Goal: Check status: Check status

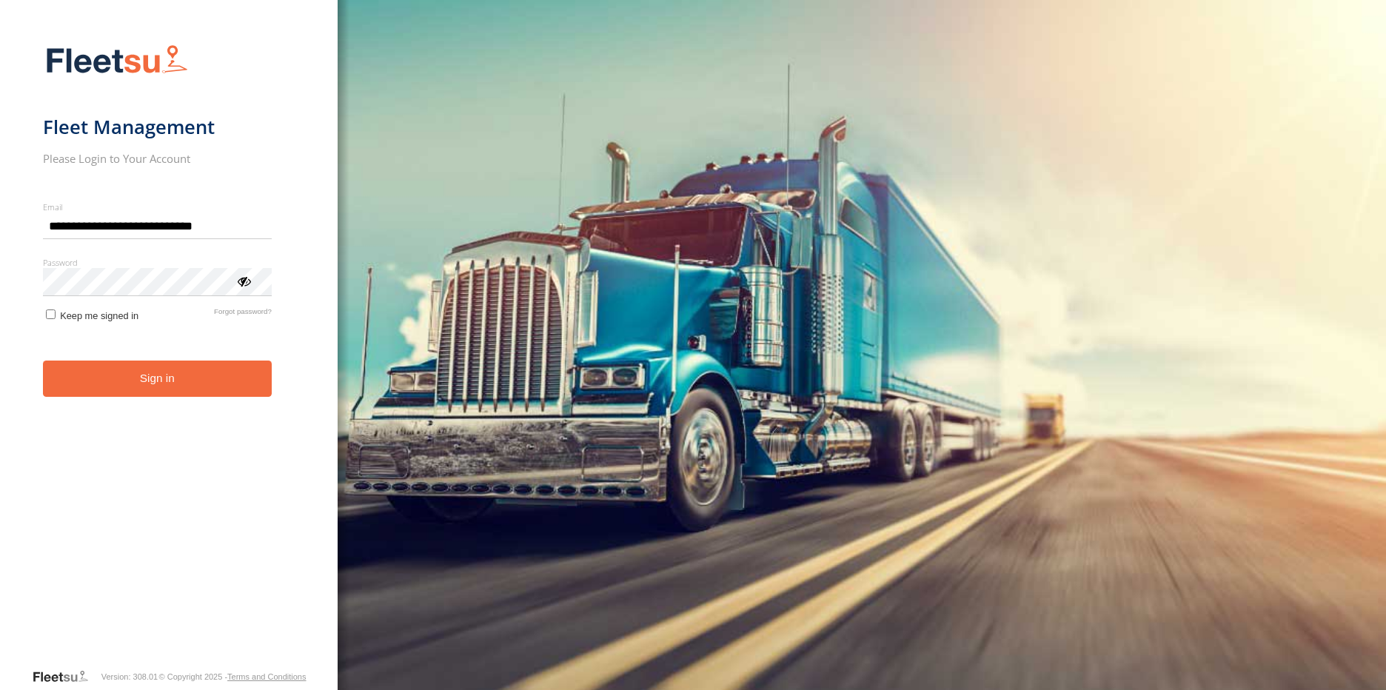
click at [166, 399] on form "**********" at bounding box center [169, 352] width 253 height 632
click at [180, 384] on button "Sign in" at bounding box center [157, 379] width 229 height 36
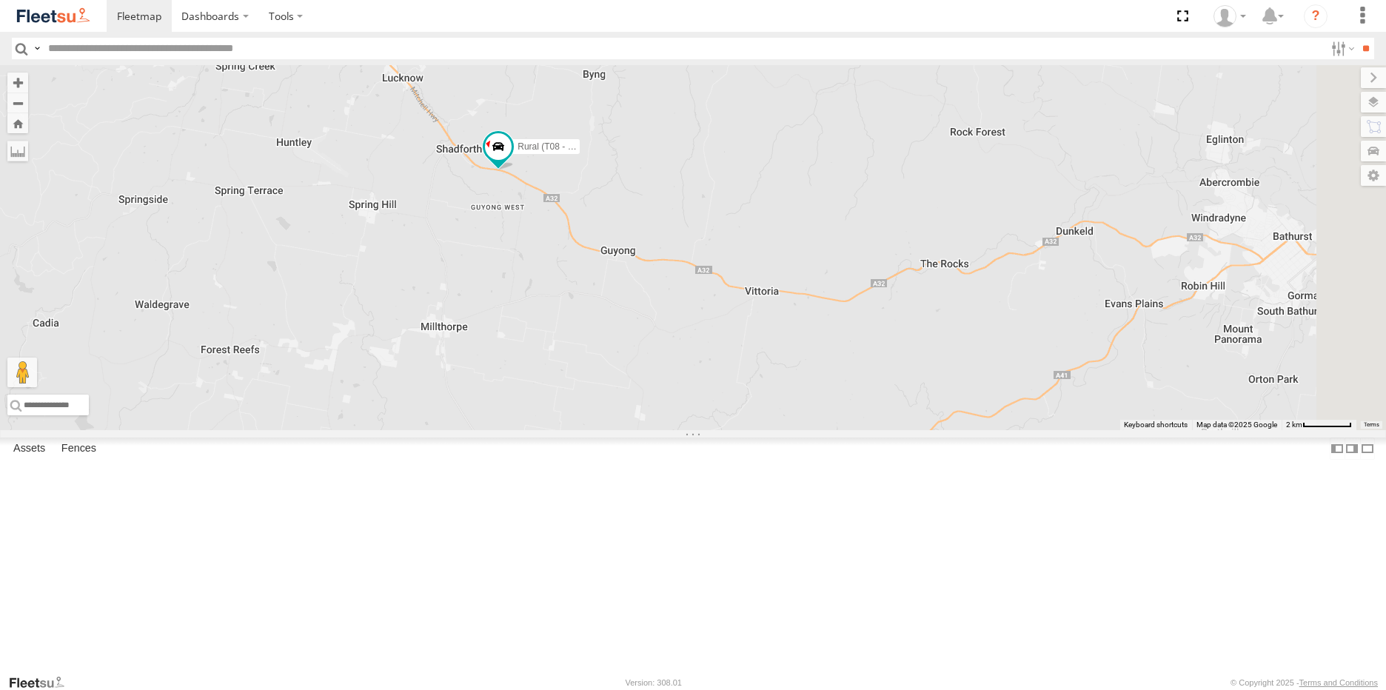
drag, startPoint x: 578, startPoint y: 273, endPoint x: 526, endPoint y: 204, distance: 86.8
click at [526, 204] on div "Rural (T08 - Matt) Blacktown #2 (T05 - Tony) Revesby (T07 - Dave)" at bounding box center [693, 247] width 1386 height 365
